Goal: Task Accomplishment & Management: Manage account settings

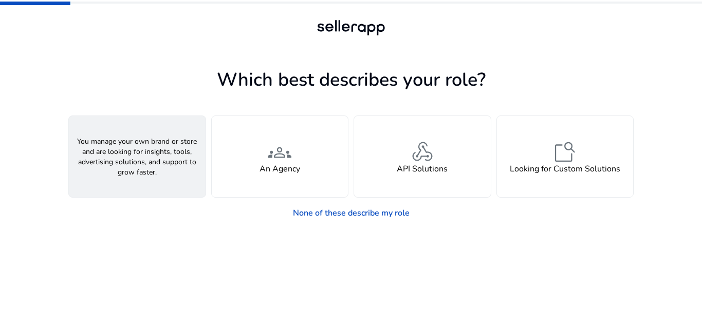
click at [114, 164] on div "person A Seller" at bounding box center [137, 156] width 137 height 81
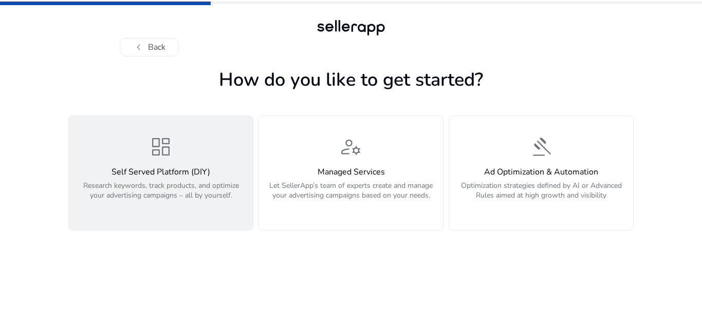
click at [152, 158] on span "dashboard" at bounding box center [160, 147] width 25 height 25
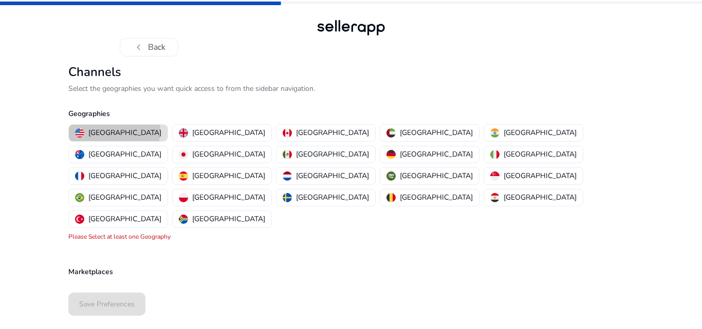
click at [114, 131] on p "[GEOGRAPHIC_DATA]" at bounding box center [124, 132] width 73 height 11
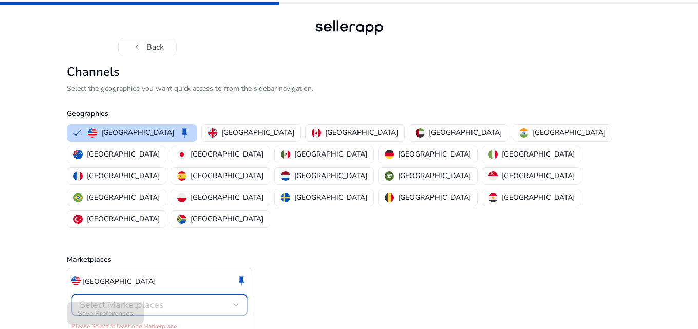
click at [235, 299] on div at bounding box center [236, 305] width 6 height 12
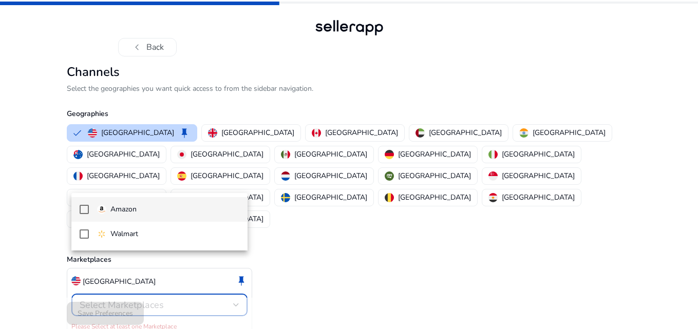
click at [148, 211] on span "Amazon" at bounding box center [168, 209] width 142 height 11
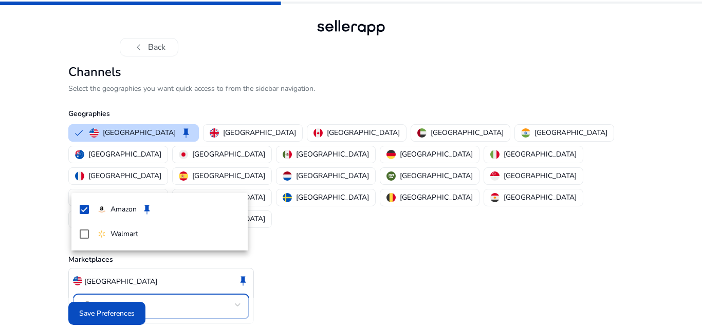
click at [118, 305] on div at bounding box center [351, 164] width 702 height 329
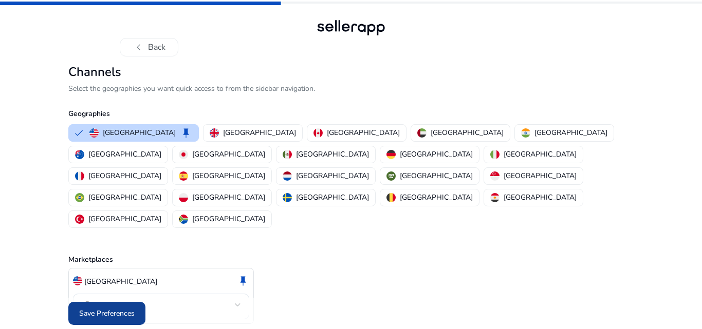
click at [108, 308] on span "Save Preferences" at bounding box center [106, 313] width 55 height 11
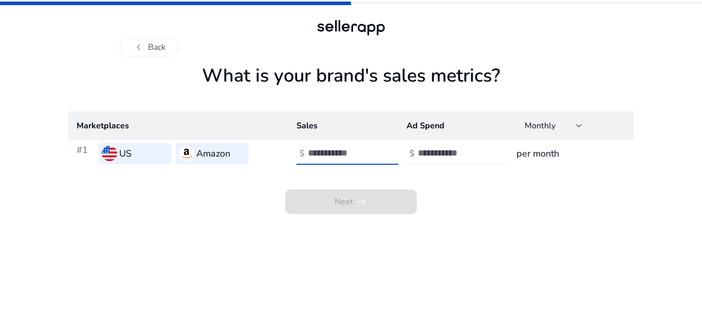
click at [334, 156] on input "number" at bounding box center [342, 152] width 69 height 11
click at [527, 156] on h3 "per month" at bounding box center [570, 153] width 109 height 14
click at [334, 151] on input "number" at bounding box center [342, 152] width 69 height 11
type input "*"
click at [435, 158] on input "number" at bounding box center [452, 152] width 69 height 11
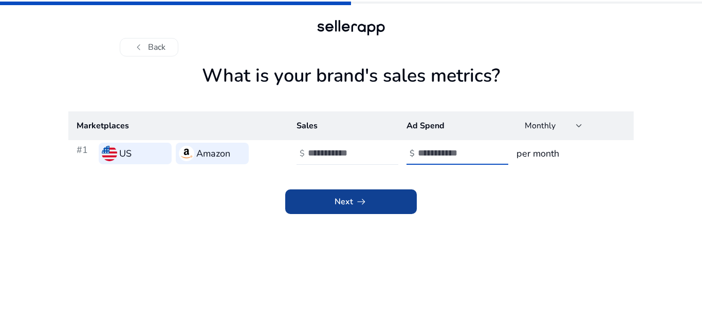
type input "*"
click at [363, 207] on span "arrow_right_alt" at bounding box center [361, 202] width 12 height 12
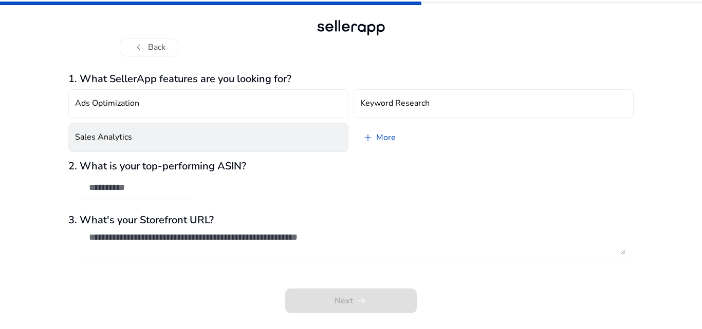
click at [124, 135] on h4 "Sales Analytics" at bounding box center [103, 138] width 57 height 10
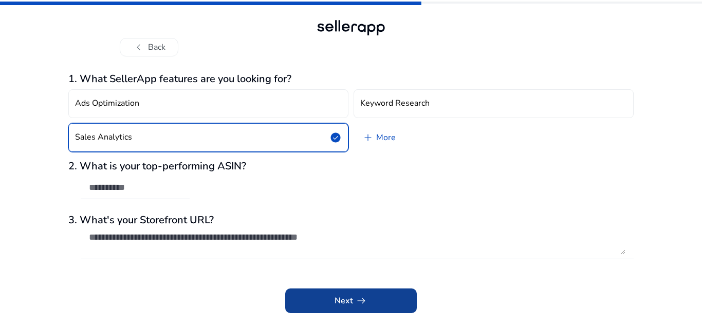
click at [356, 300] on span "arrow_right_alt" at bounding box center [361, 301] width 12 height 12
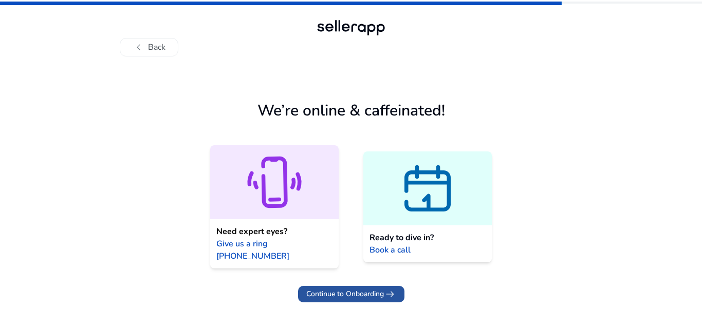
click at [352, 289] on span "Continue to Onboarding" at bounding box center [345, 294] width 78 height 11
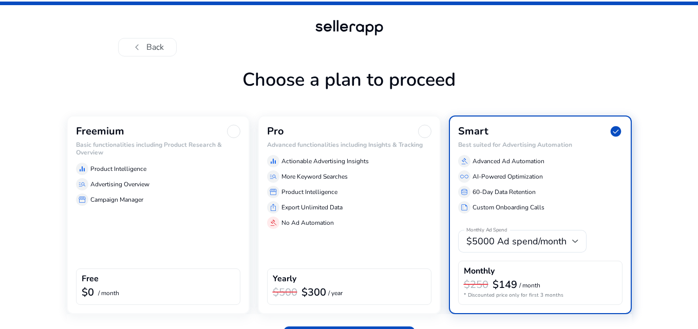
click at [115, 148] on h6 "Basic functionalities including Product Research & Overview" at bounding box center [158, 148] width 164 height 15
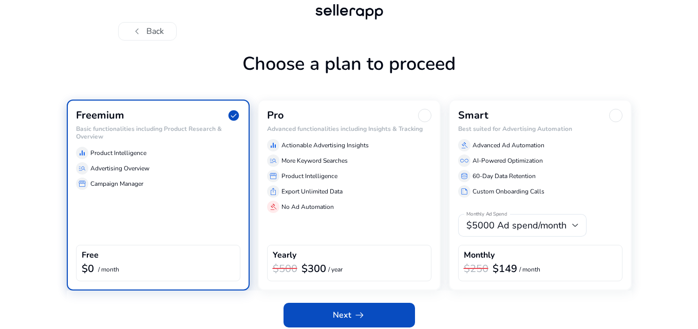
scroll to position [23, 0]
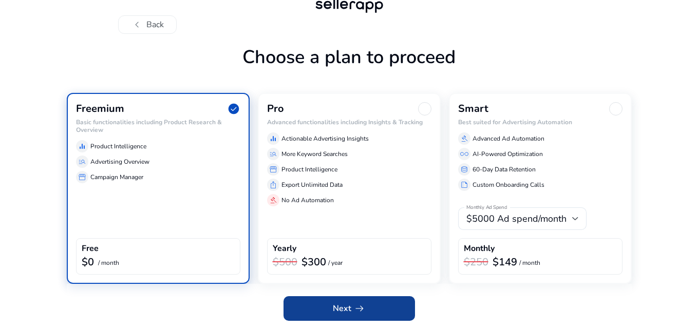
click at [314, 310] on span at bounding box center [350, 308] width 132 height 25
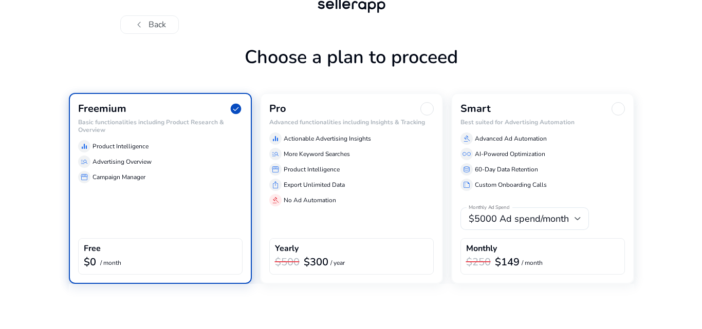
scroll to position [0, 0]
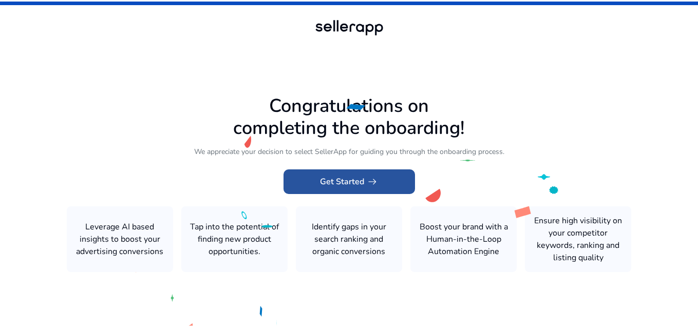
click at [366, 185] on span "arrow_right_alt" at bounding box center [372, 182] width 12 height 12
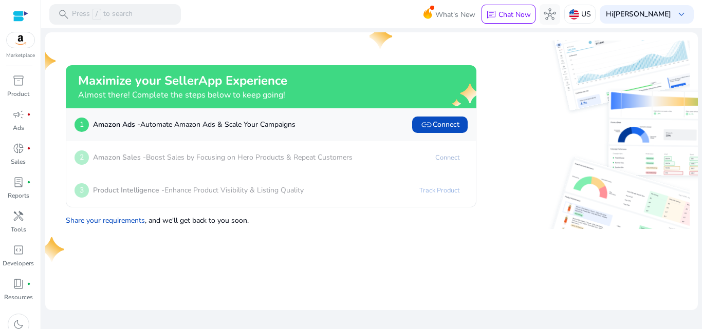
click at [446, 159] on link "Connect" at bounding box center [447, 157] width 41 height 16
click at [444, 139] on div "1 Amazon Ads - Automate Amazon Ads & Scale Your Campaigns link Connect" at bounding box center [270, 124] width 409 height 33
click at [445, 127] on span "link Connect" at bounding box center [439, 125] width 39 height 12
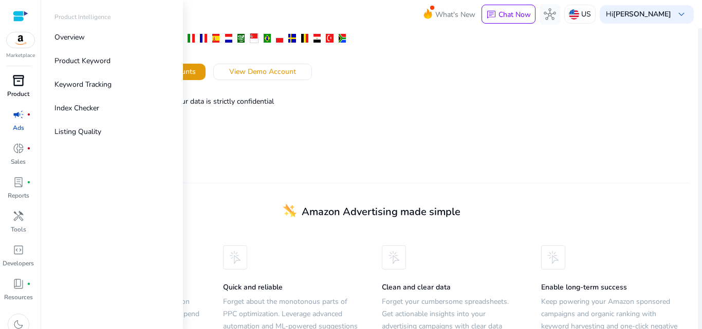
click at [16, 83] on span "inventory_2" at bounding box center [18, 80] width 12 height 12
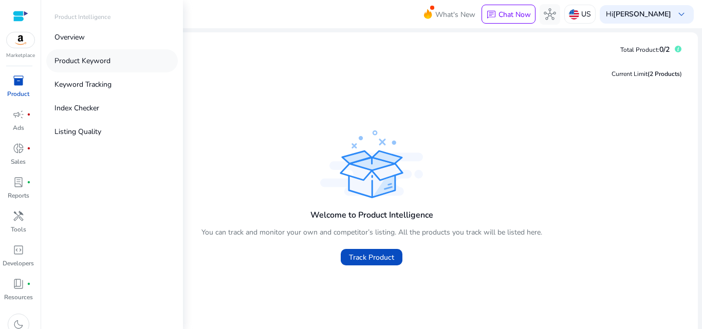
click at [82, 58] on p "Product Keyword" at bounding box center [82, 60] width 56 height 11
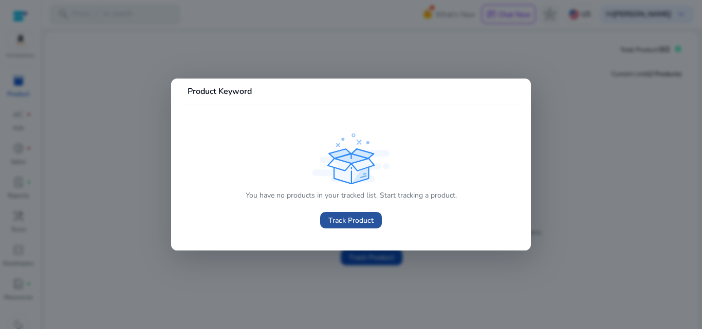
click at [355, 218] on span "Track Product" at bounding box center [350, 220] width 45 height 11
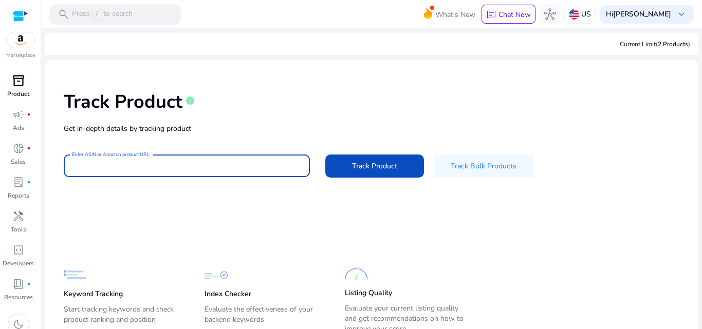
click at [134, 160] on input "Enter ASIN or Amazon product URL" at bounding box center [187, 165] width 230 height 11
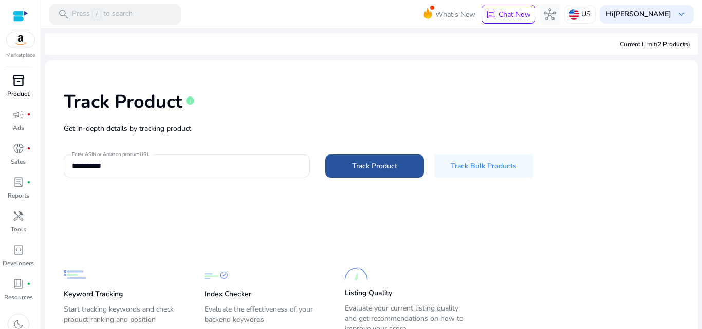
click at [366, 161] on span "Track Product" at bounding box center [374, 166] width 45 height 11
type input "**********"
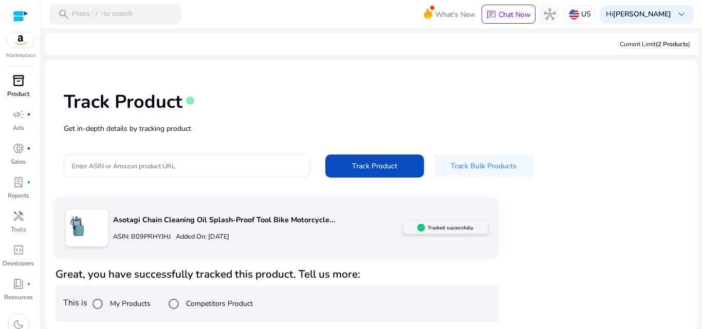
click at [171, 221] on p "Asotagi Chain Cleaning Oil Splash-Proof Tool Bike Motorcycle..." at bounding box center [258, 220] width 290 height 11
click at [93, 232] on div at bounding box center [87, 228] width 42 height 37
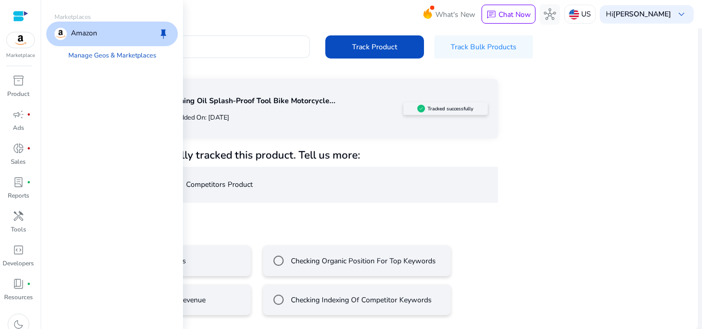
scroll to position [121, 0]
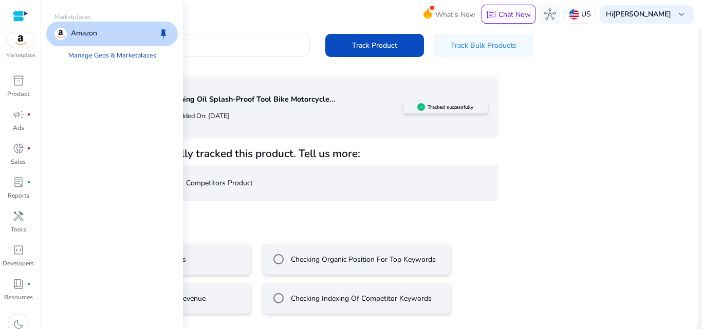
click at [99, 39] on div "Amazon keep" at bounding box center [112, 34] width 132 height 25
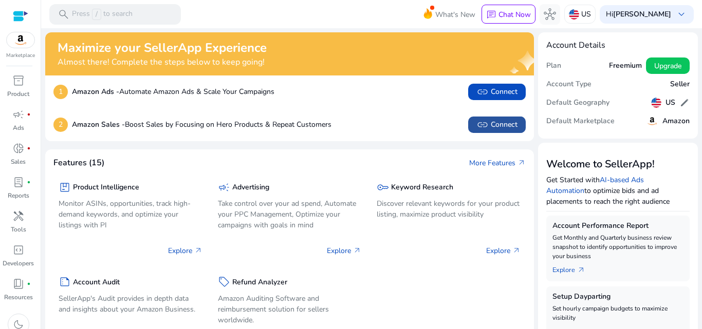
click at [495, 122] on span "link Connect" at bounding box center [496, 125] width 41 height 12
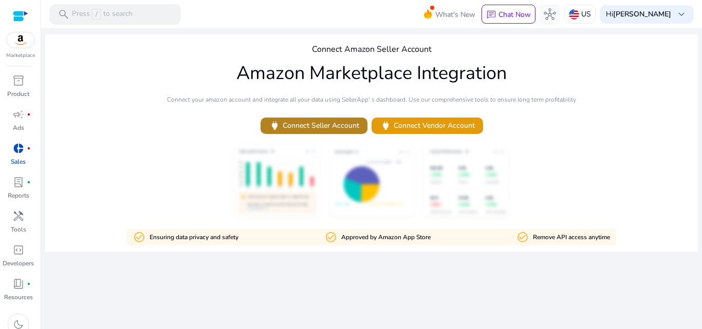
click at [328, 124] on span "power Connect Seller Account" at bounding box center [314, 126] width 90 height 12
click at [108, 15] on p "Press / to search" at bounding box center [102, 14] width 61 height 11
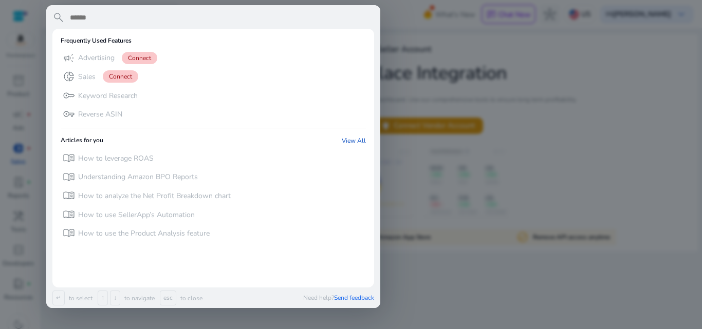
click at [111, 15] on input "text" at bounding box center [221, 17] width 305 height 12
click at [59, 9] on div "search Frequently Used Features campaign Advertising Connect donut_small Sales …" at bounding box center [213, 156] width 334 height 303
click at [419, 31] on div at bounding box center [351, 164] width 702 height 329
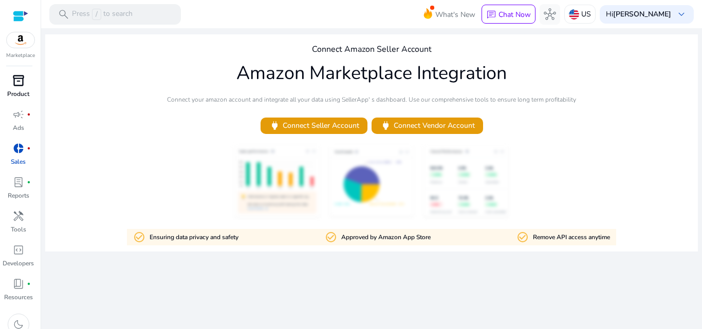
click at [14, 83] on span "inventory_2" at bounding box center [18, 80] width 12 height 12
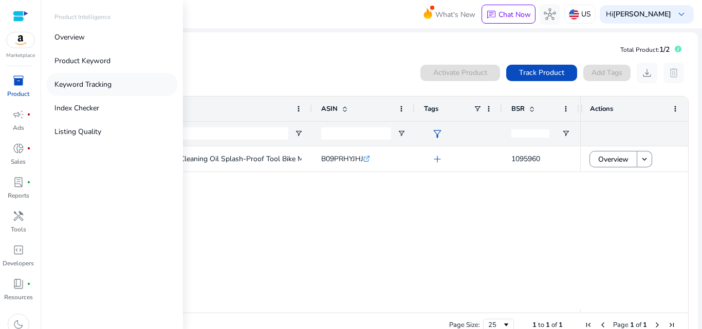
click at [88, 84] on p "Keyword Tracking" at bounding box center [82, 84] width 57 height 11
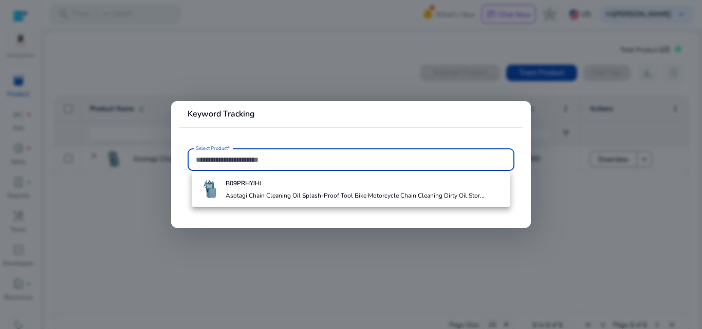
drag, startPoint x: 230, startPoint y: 165, endPoint x: 215, endPoint y: 162, distance: 15.7
click at [215, 162] on input "Select Product*" at bounding box center [351, 159] width 310 height 11
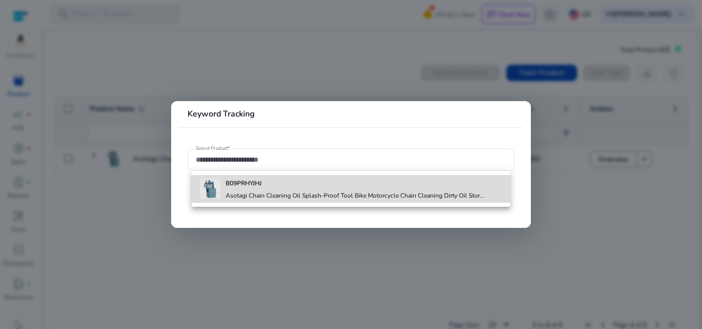
click at [240, 182] on b "B09PRHYJHJ" at bounding box center [244, 183] width 36 height 8
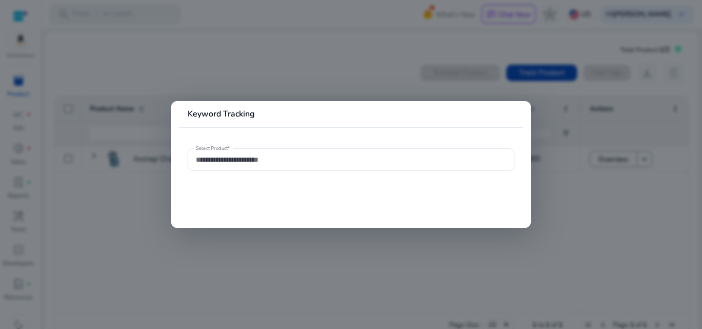
type input "**********"
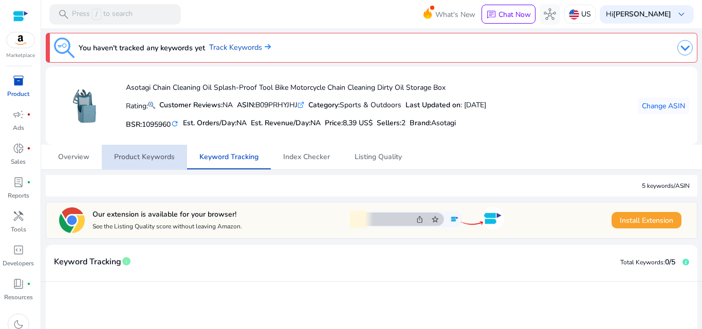
click at [157, 157] on span "Product Keywords" at bounding box center [144, 157] width 61 height 7
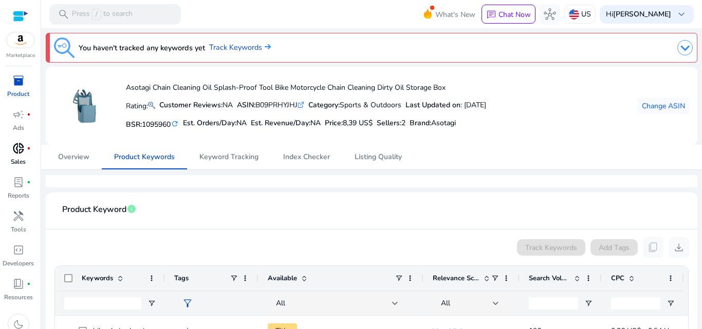
click at [17, 157] on link "donut_small fiber_manual_record Sales" at bounding box center [18, 157] width 36 height 34
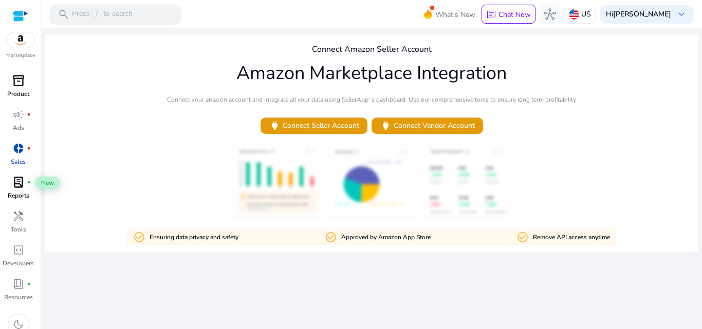
click at [16, 182] on span "lab_profile" at bounding box center [18, 182] width 12 height 12
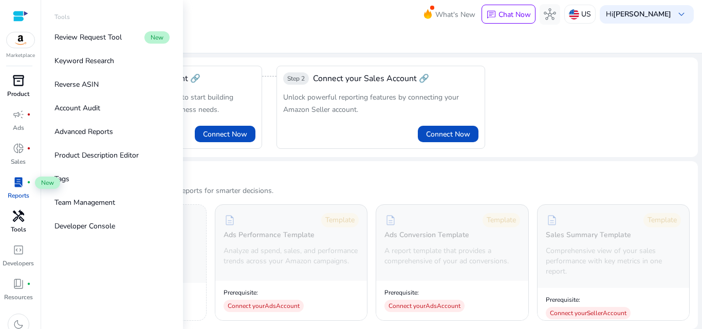
click at [18, 223] on div "handyman" at bounding box center [18, 216] width 29 height 16
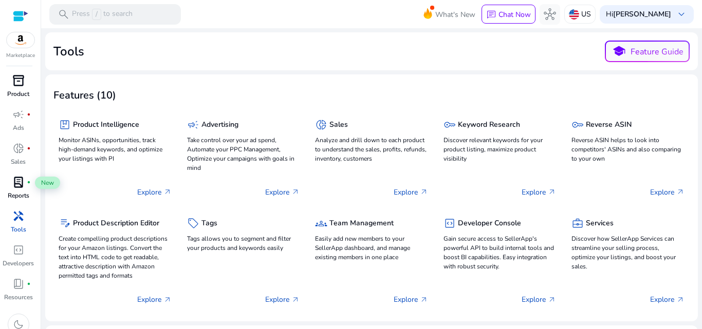
click at [24, 40] on img at bounding box center [21, 39] width 28 height 15
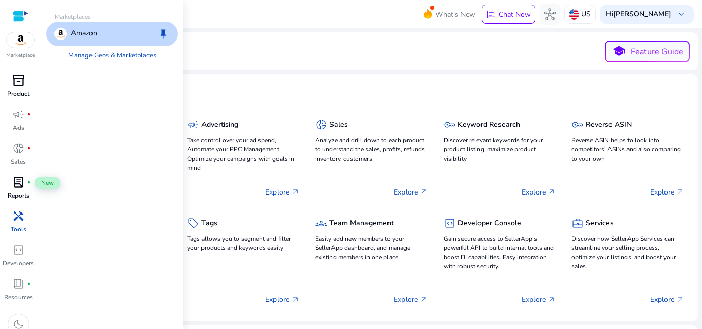
click at [117, 34] on div "Amazon keep" at bounding box center [112, 34] width 132 height 25
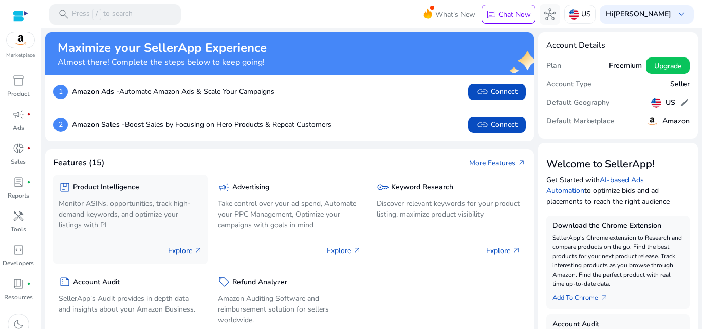
click at [121, 187] on h5 "Product Intelligence" at bounding box center [106, 187] width 66 height 9
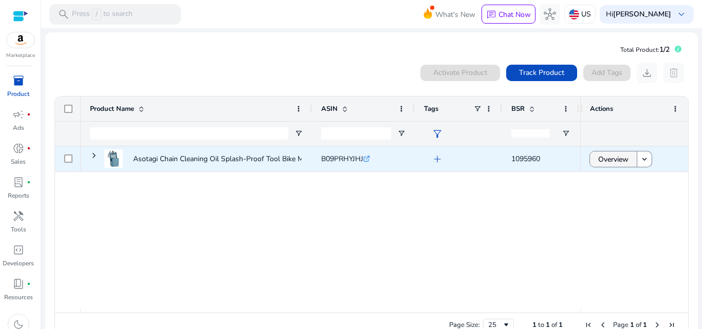
click at [608, 158] on span "Overview" at bounding box center [613, 159] width 30 height 21
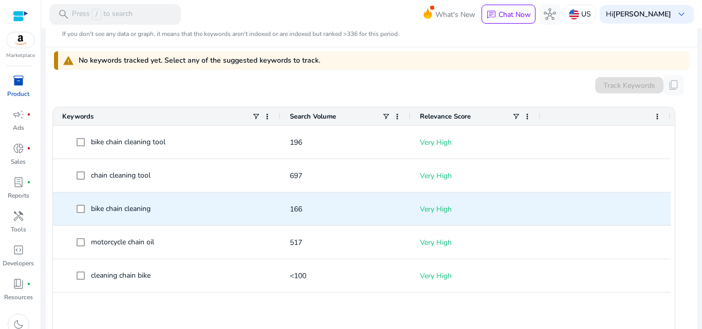
scroll to position [308, 0]
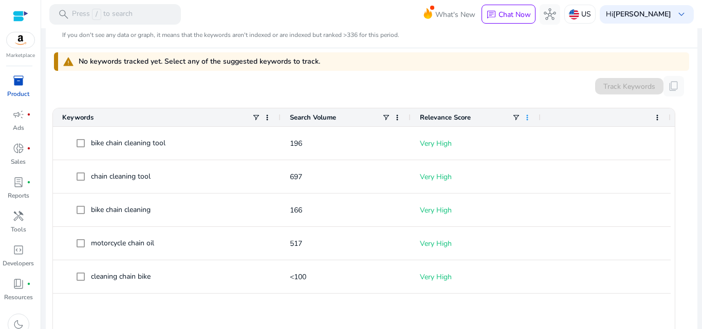
click at [527, 120] on span at bounding box center [527, 118] width 8 height 8
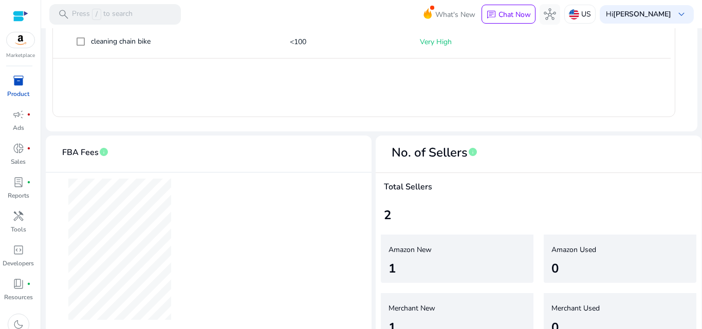
scroll to position [565, 0]
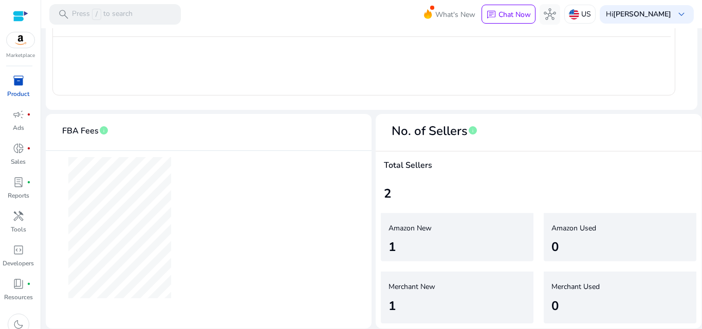
click at [410, 166] on h4 "Total Sellers" at bounding box center [538, 166] width 309 height 10
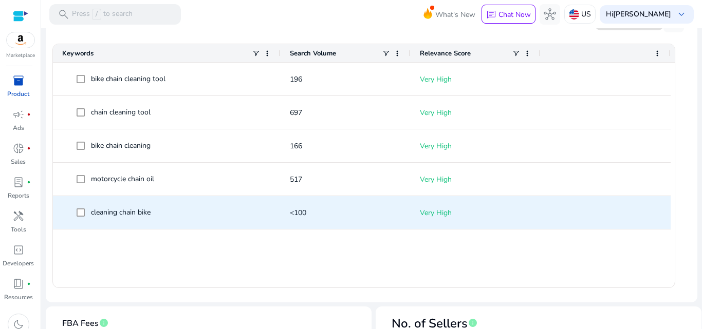
scroll to position [360, 0]
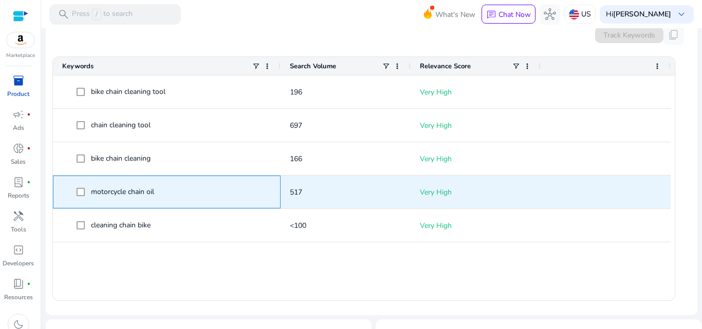
click at [101, 190] on span "motorcycle chain oil" at bounding box center [122, 192] width 63 height 10
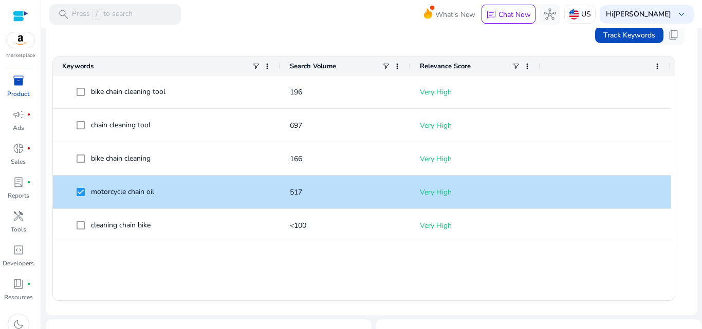
click at [629, 30] on div at bounding box center [371, 29] width 661 height 2
click at [623, 40] on span "Track Keywords" at bounding box center [629, 35] width 52 height 11
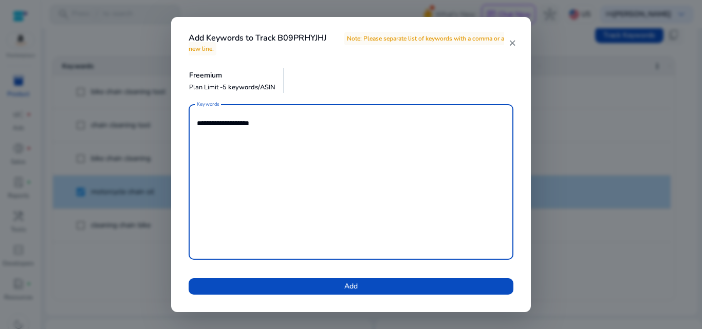
click at [512, 39] on mat-icon "close" at bounding box center [512, 43] width 9 height 9
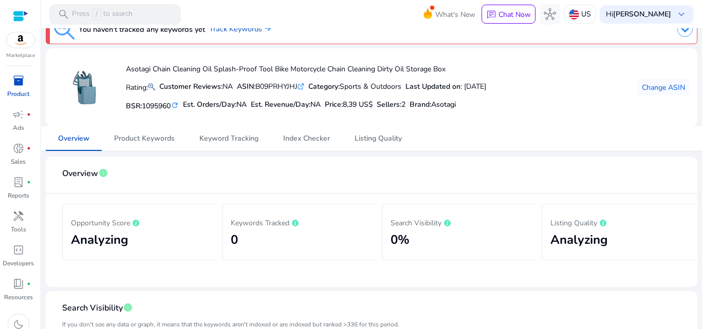
scroll to position [0, 0]
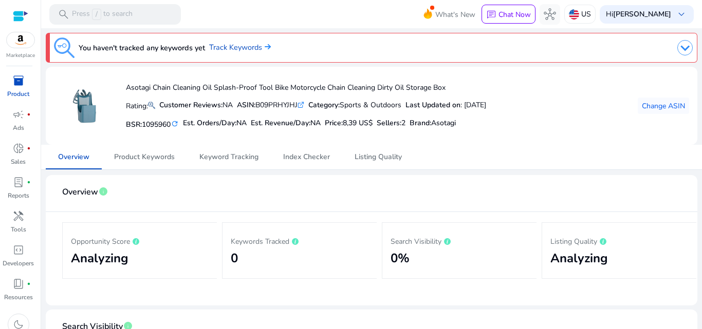
click at [470, 123] on div "BSR: 1095960 refresh Est. Orders/Day: NA Est. Revenue/Day: NA Price: 8,39 US$ S…" at bounding box center [306, 123] width 360 height 17
drag, startPoint x: 303, startPoint y: 107, endPoint x: 261, endPoint y: 102, distance: 41.9
click at [261, 102] on div "ASIN: B09PRHYJHJ .st0{fill:#2c8af8}" at bounding box center [270, 105] width 67 height 11
drag, startPoint x: 153, startPoint y: 88, endPoint x: 448, endPoint y: 90, distance: 294.9
click at [448, 90] on h4 "Asotagi Chain Cleaning Oil Splash-Proof Tool Bike Motorcycle Chain Cleaning Dir…" at bounding box center [306, 88] width 360 height 9
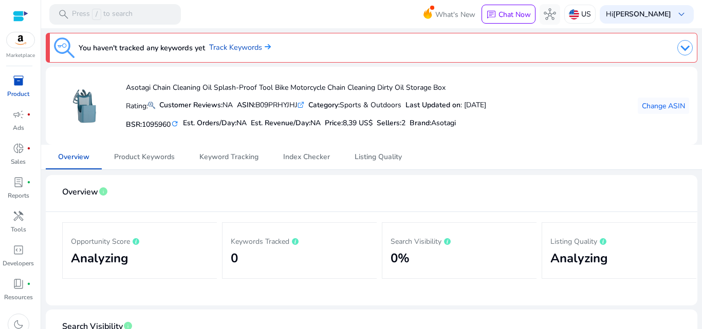
copy h4 "Chain Cleaning Oil Splash-Proof Tool Bike Motorcycle Chain Cleaning Dirty Oil S…"
click at [115, 15] on p "Press / to search" at bounding box center [102, 14] width 61 height 11
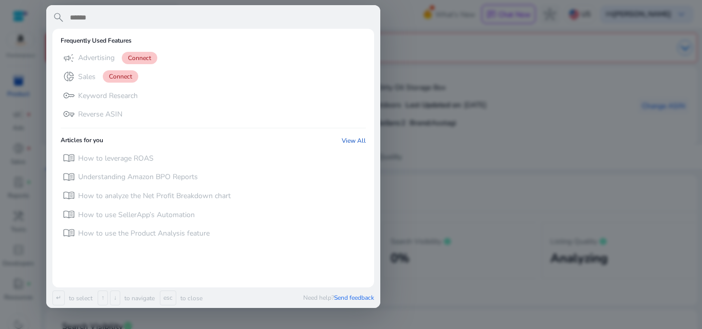
click at [582, 141] on div at bounding box center [351, 164] width 702 height 329
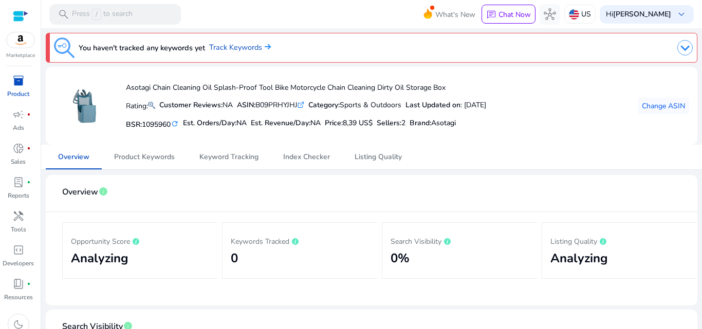
click at [23, 35] on img at bounding box center [21, 39] width 28 height 15
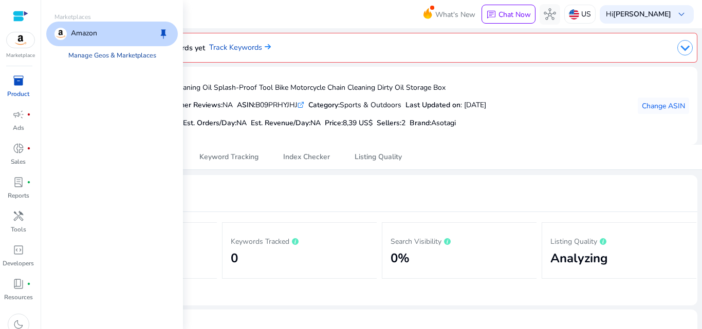
click at [126, 53] on link "Manage Geos & Marketplaces" at bounding box center [112, 55] width 104 height 18
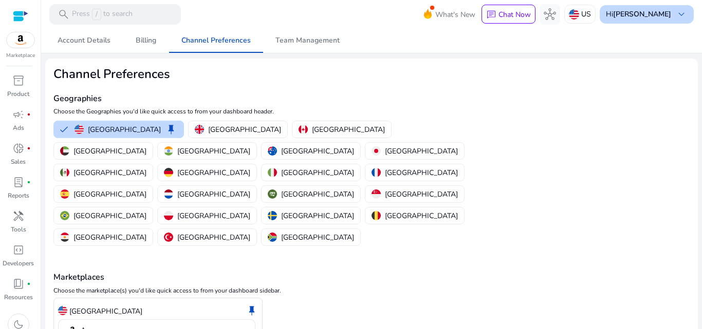
click at [675, 13] on span "keyboard_arrow_down" at bounding box center [681, 14] width 12 height 12
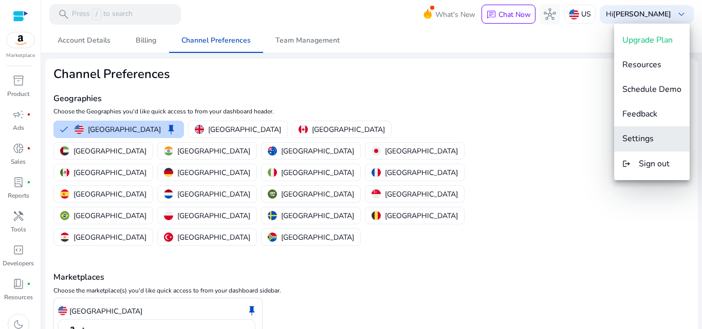
click at [645, 136] on span "Settings" at bounding box center [637, 138] width 31 height 11
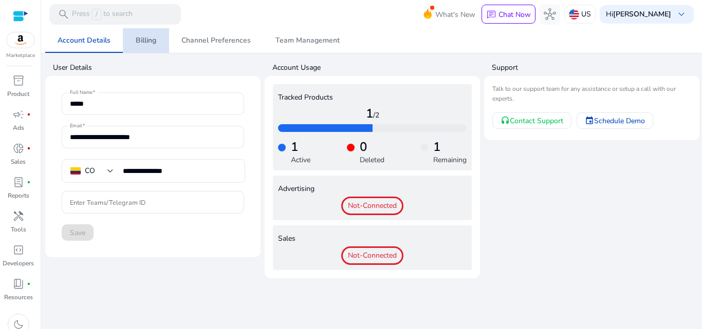
click at [149, 41] on span "Billing" at bounding box center [146, 40] width 21 height 7
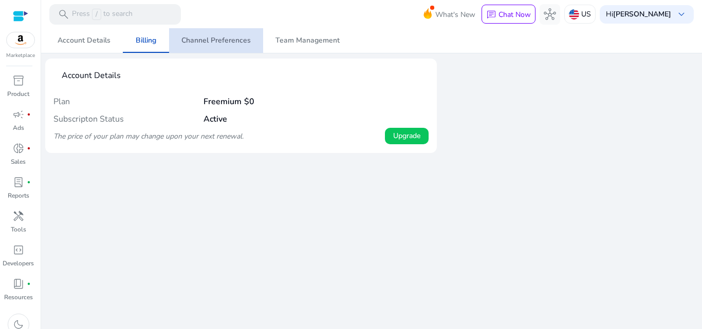
click at [236, 37] on span "Channel Preferences" at bounding box center [215, 40] width 69 height 7
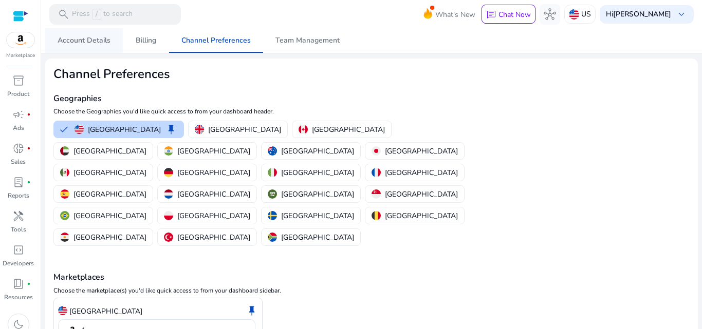
click at [90, 41] on span "Account Details" at bounding box center [84, 40] width 53 height 7
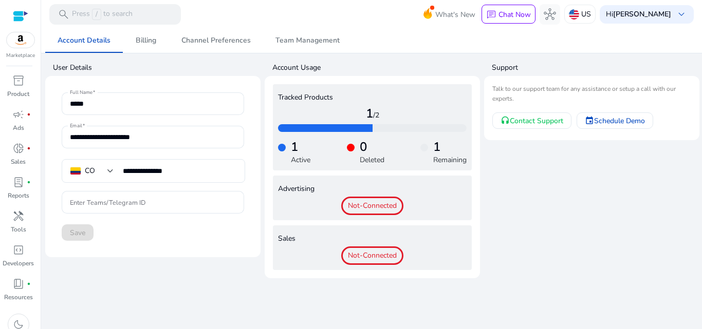
click at [22, 38] on img at bounding box center [21, 39] width 28 height 15
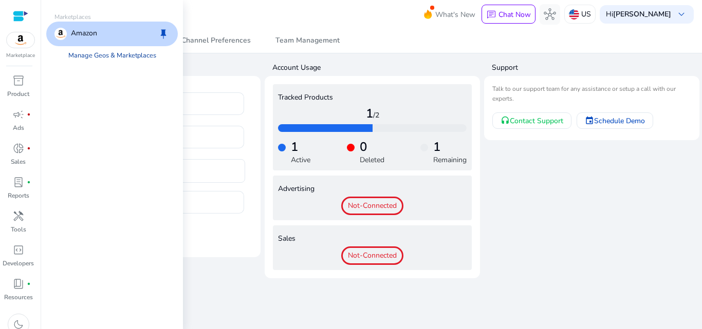
click at [107, 55] on link "Manage Geos & Marketplaces" at bounding box center [112, 55] width 104 height 18
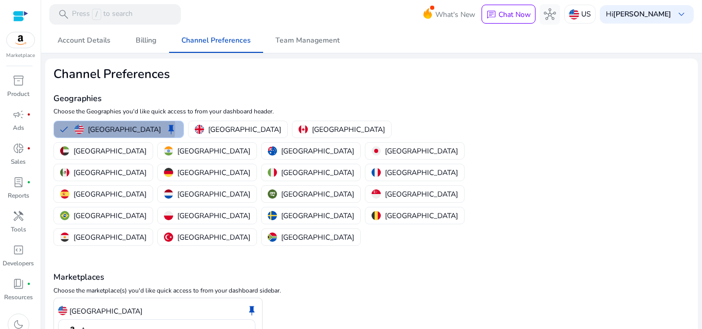
click at [114, 128] on p "[GEOGRAPHIC_DATA]" at bounding box center [124, 129] width 73 height 11
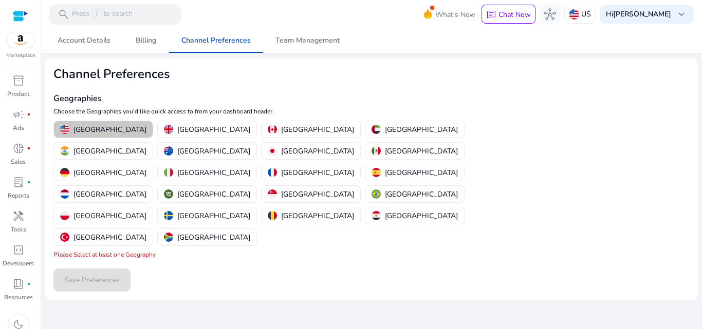
click at [104, 128] on p "[GEOGRAPHIC_DATA]" at bounding box center [109, 129] width 73 height 11
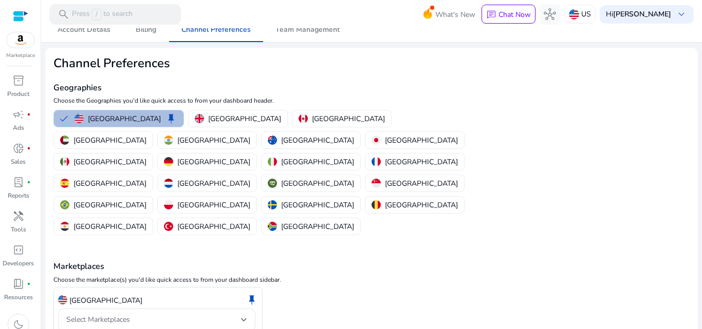
scroll to position [28, 0]
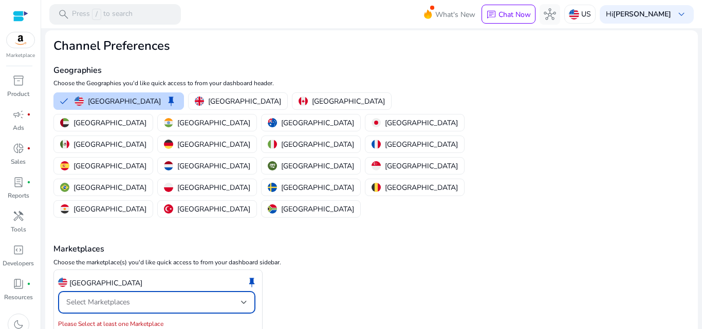
click at [155, 297] on div "Select Marketplaces" at bounding box center [153, 302] width 175 height 11
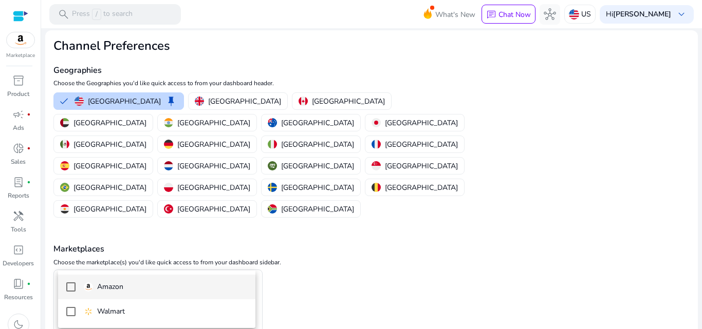
click at [116, 283] on p "Amazon" at bounding box center [110, 287] width 26 height 11
click at [372, 234] on div at bounding box center [351, 164] width 702 height 329
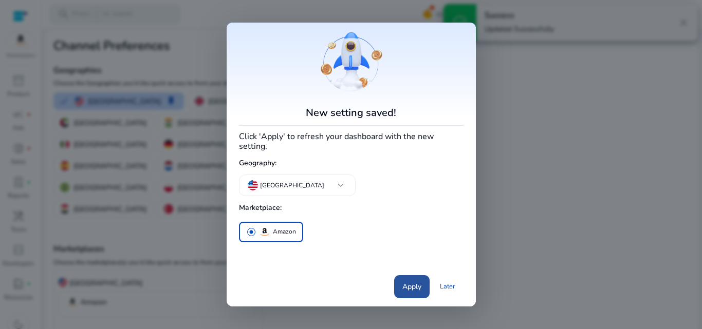
click at [408, 286] on span "Apply" at bounding box center [411, 287] width 19 height 11
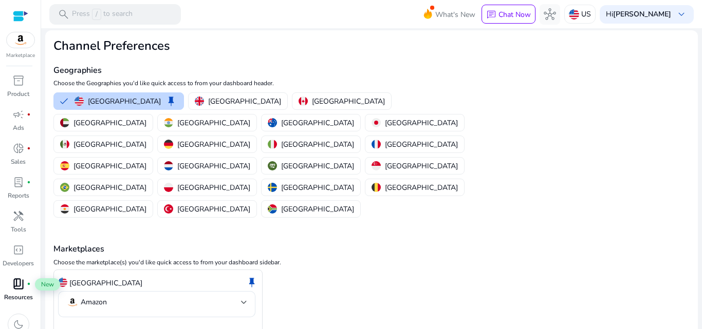
click at [20, 290] on span "book_4" at bounding box center [18, 284] width 12 height 12
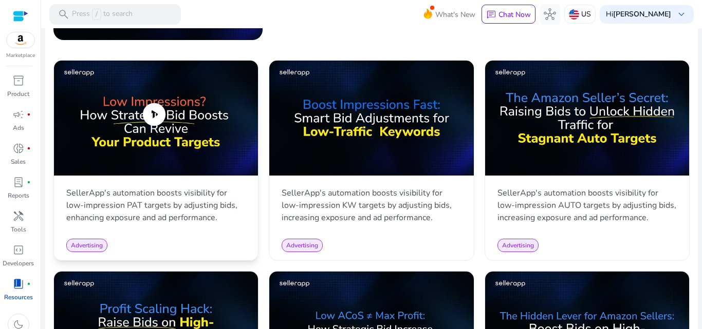
scroll to position [514, 0]
